Goal: Check status: Check status

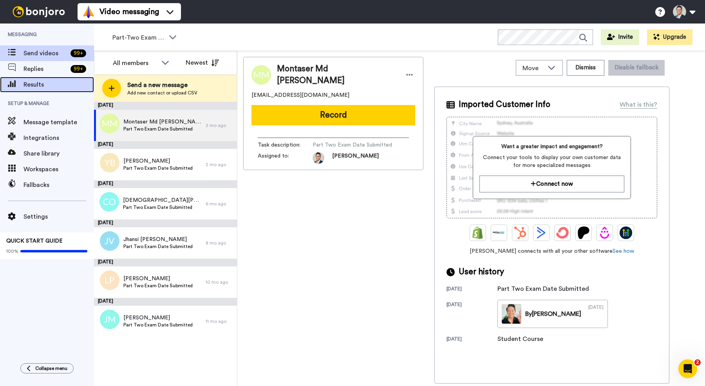
click at [70, 87] on span "Results" at bounding box center [58, 84] width 70 height 9
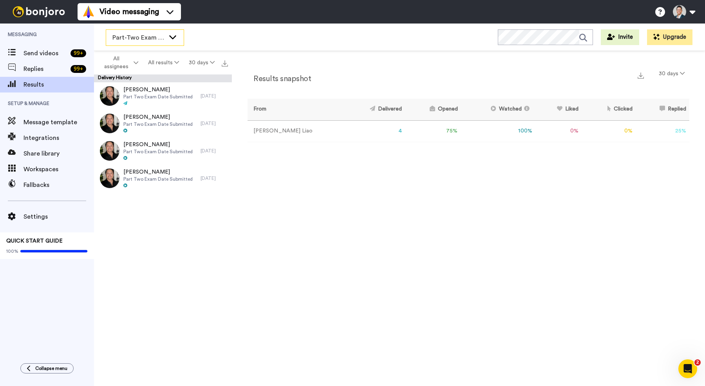
click at [165, 36] on div "Part-Two Exam Booked" at bounding box center [145, 38] width 78 height 16
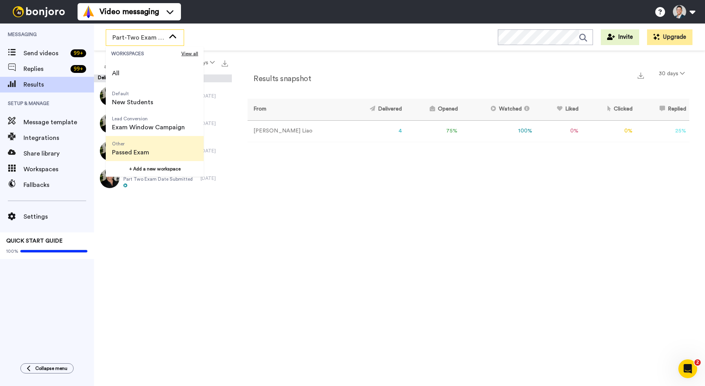
click at [149, 151] on span "Other Passed Exam" at bounding box center [131, 148] width 50 height 25
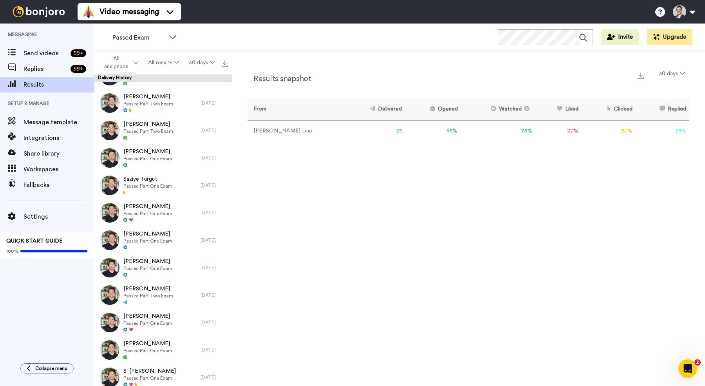
scroll to position [267, 0]
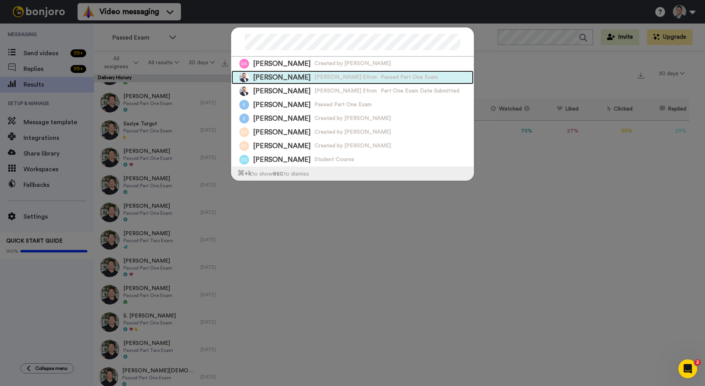
click at [454, 82] on div "[PERSON_NAME] [PERSON_NAME] Efron Passed Part One Exam" at bounding box center [352, 77] width 242 height 14
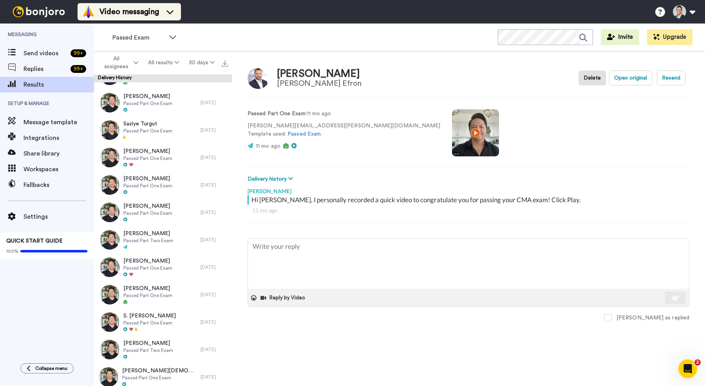
type textarea "x"
